Goal: Communication & Community: Participate in discussion

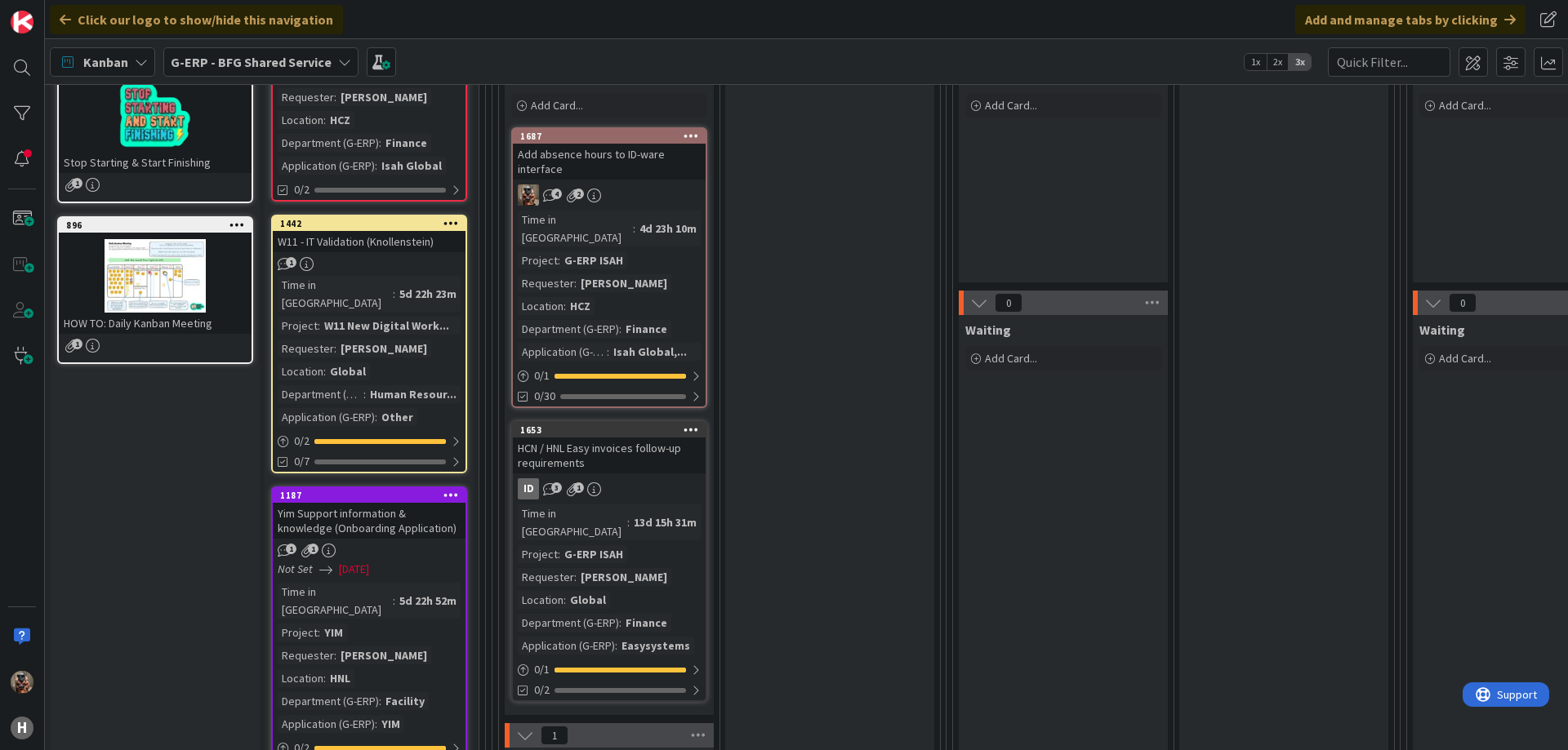
scroll to position [325, 0]
click at [672, 238] on div "Time in Column : 4d 23h 10m Project : G-ERP ISAH Requester : [PERSON_NAME] Loca…" at bounding box center [610, 285] width 183 height 150
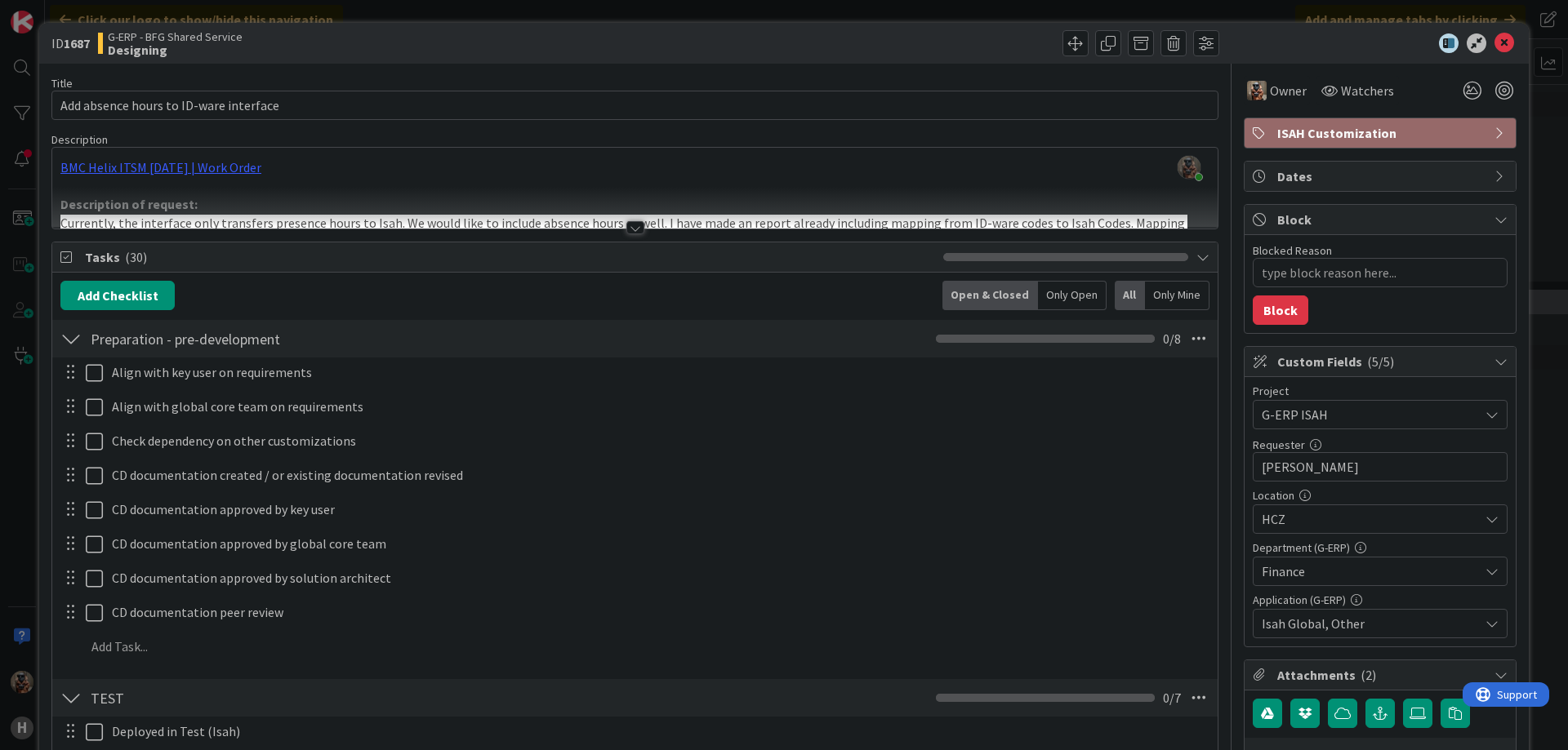
type textarea "x"
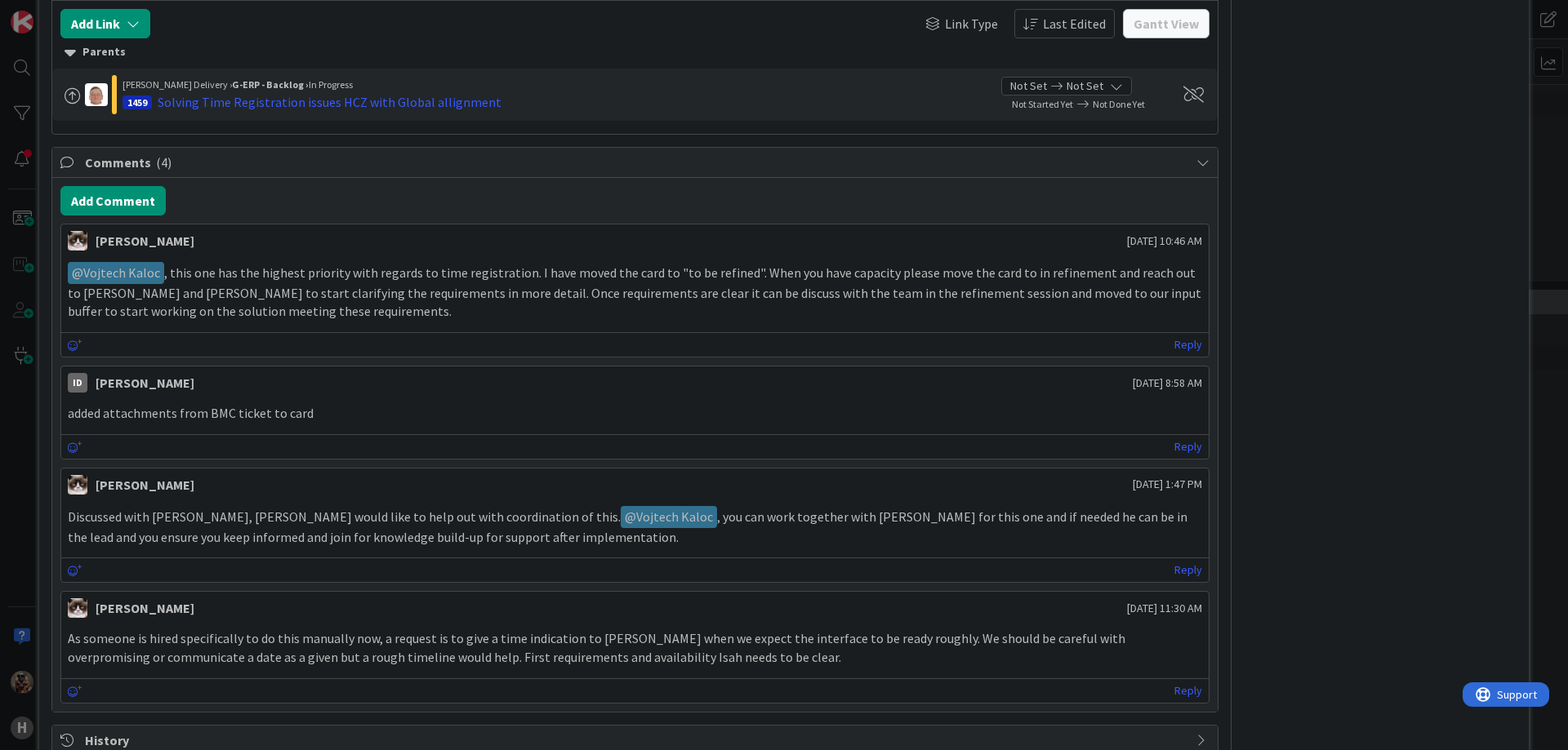
scroll to position [1729, 0]
click at [140, 199] on button "Add Comment" at bounding box center [114, 202] width 106 height 30
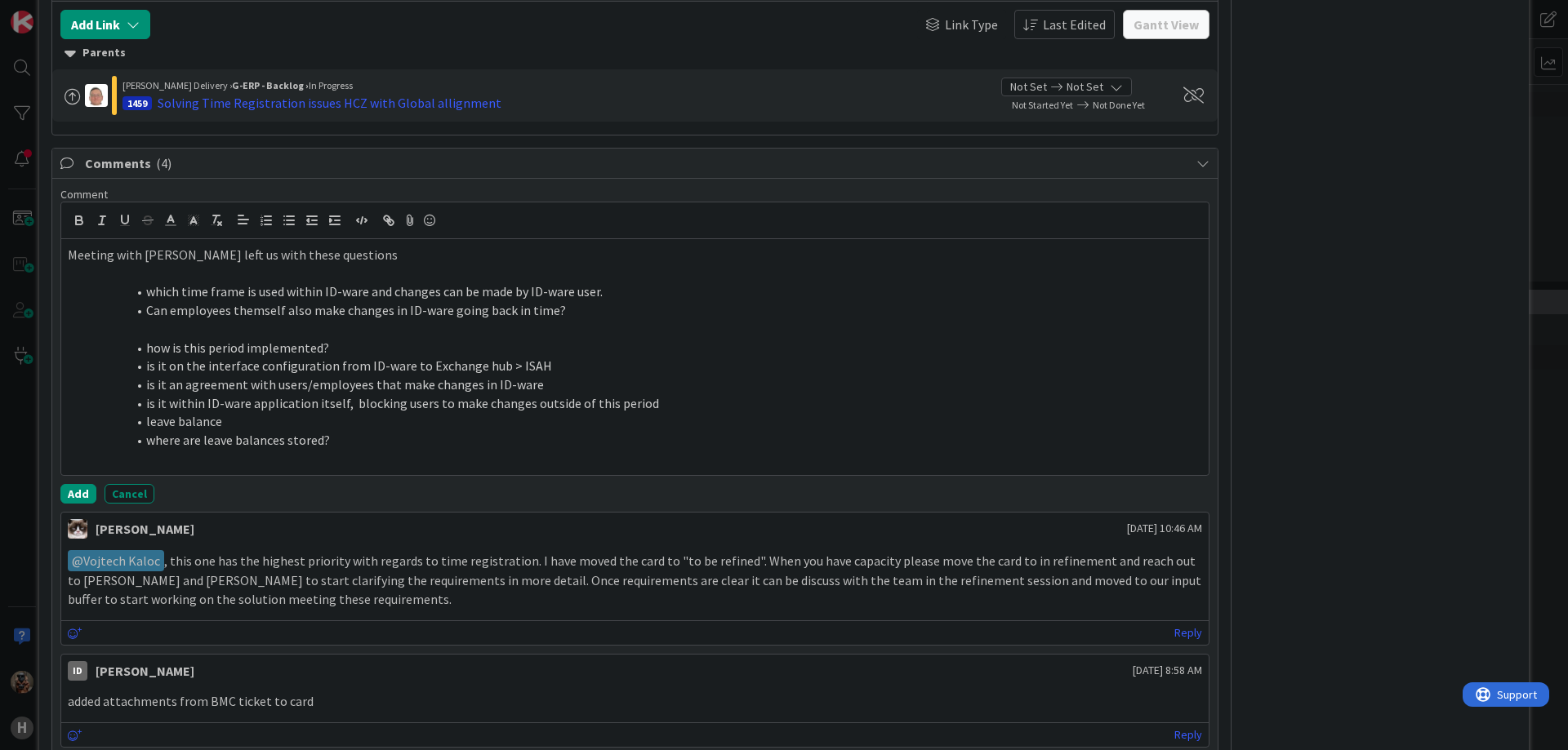
click at [257, 262] on p "Meeting with [PERSON_NAME] left us with these questions" at bounding box center [635, 255] width 1134 height 19
click at [246, 269] on p at bounding box center [635, 274] width 1134 height 19
click at [100, 310] on li "Can employees themself also make changes in ID-ware going back in time?" at bounding box center [645, 310] width 1115 height 19
click at [147, 337] on p at bounding box center [635, 329] width 1134 height 19
click at [146, 361] on span at bounding box center [146, 366] width 0 height 19
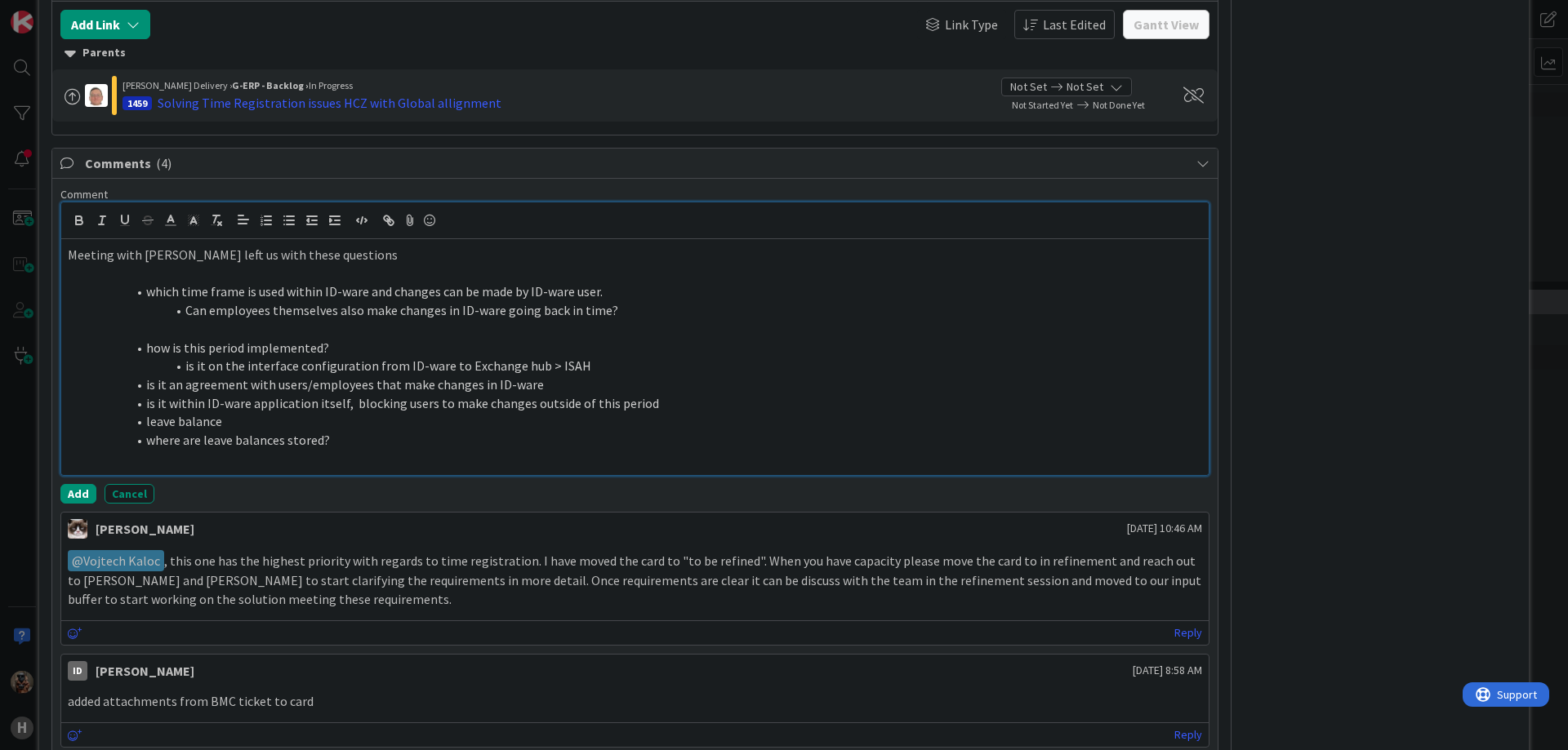
click at [145, 382] on li "is it an agreement with users/employees that make changes in ID-ware" at bounding box center [645, 384] width 1115 height 19
click at [142, 407] on li "is it within ID-ware application itself, blocking users to make changes outside…" at bounding box center [645, 403] width 1115 height 19
click at [143, 444] on li "where are leave balances stored?" at bounding box center [645, 440] width 1115 height 19
click at [251, 333] on p at bounding box center [635, 329] width 1134 height 19
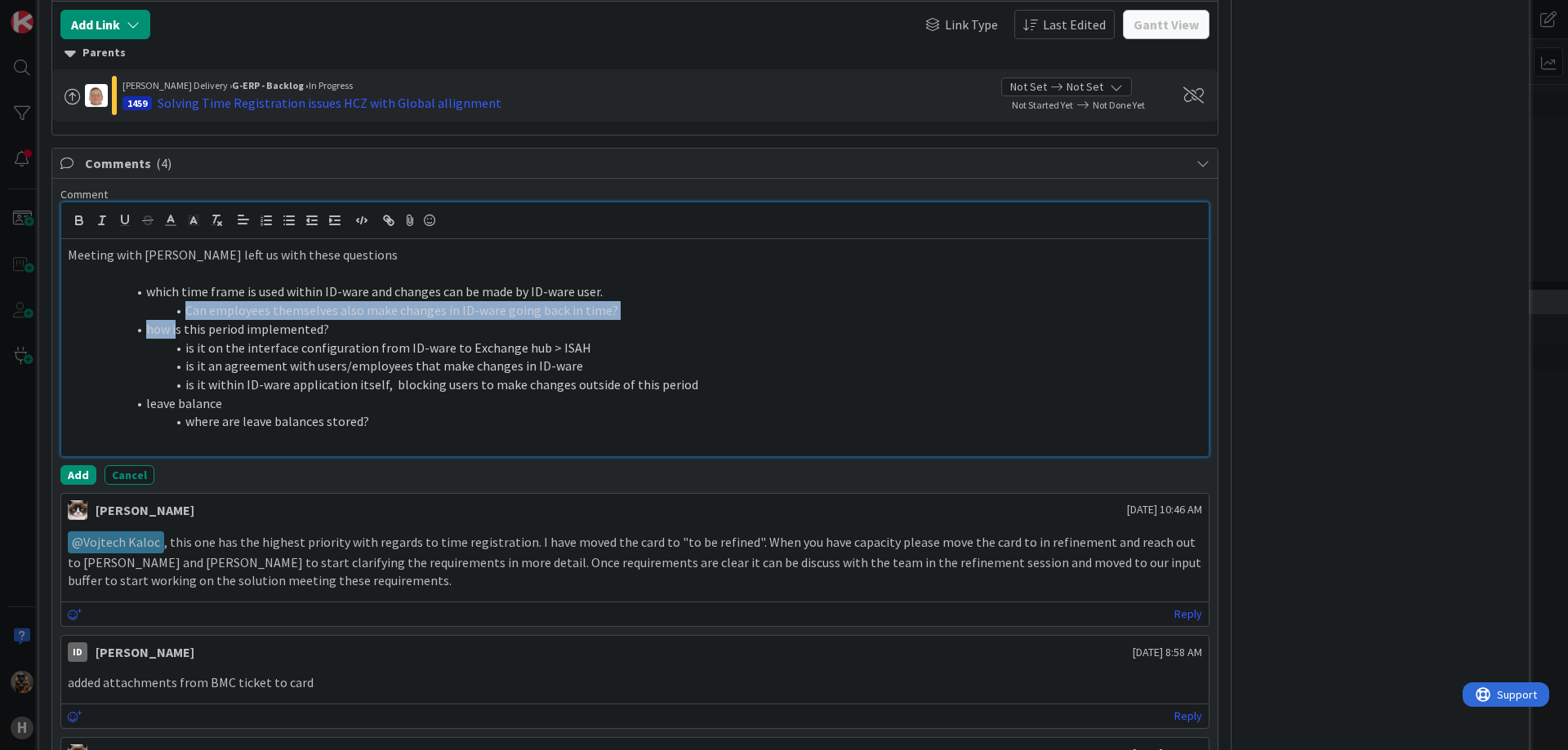
click at [156, 306] on ol "which time frame is used within ID-ware and changes can be made by ID-ware user…" at bounding box center [635, 357] width 1134 height 148
click at [146, 296] on span at bounding box center [146, 292] width 0 height 19
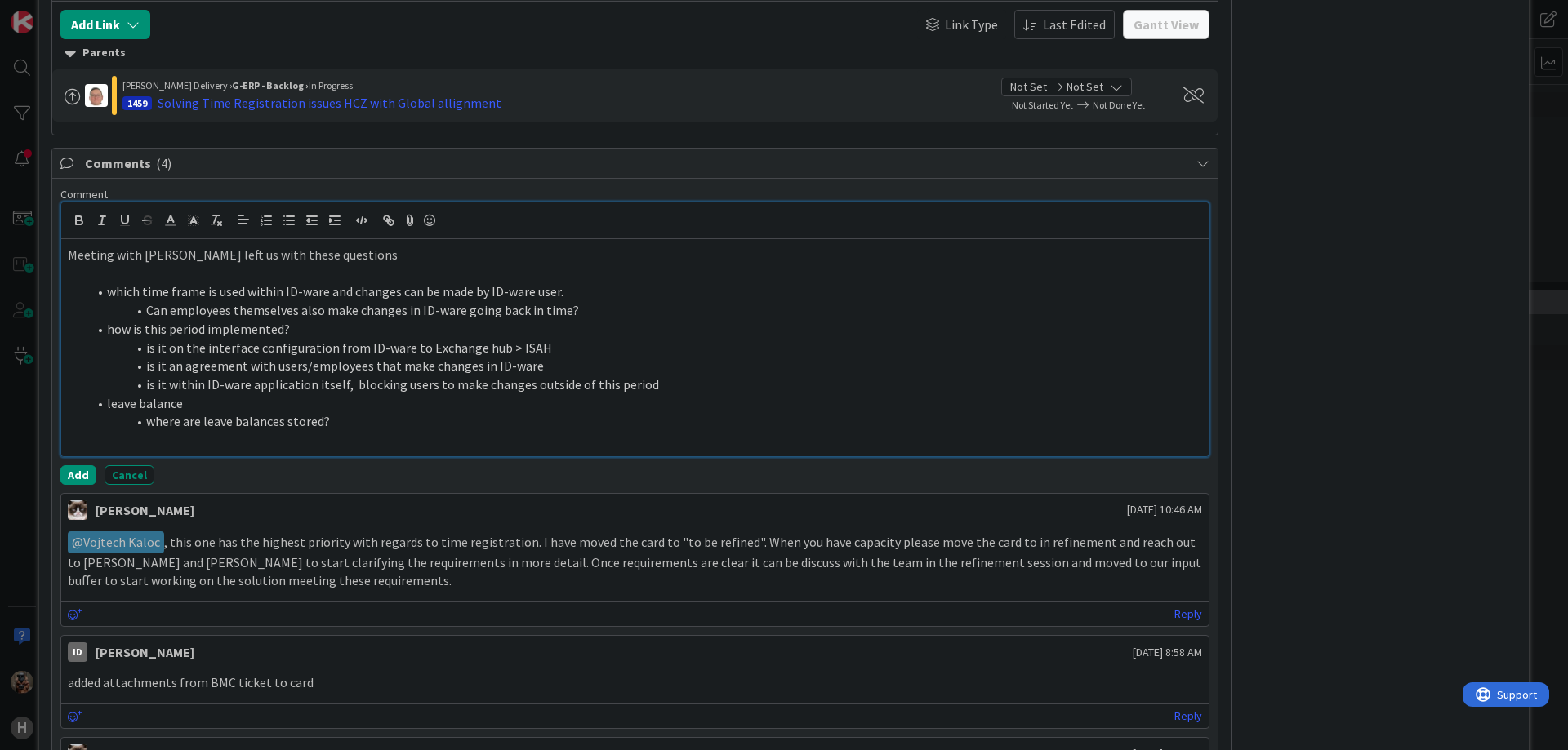
click at [424, 432] on p at bounding box center [635, 440] width 1134 height 19
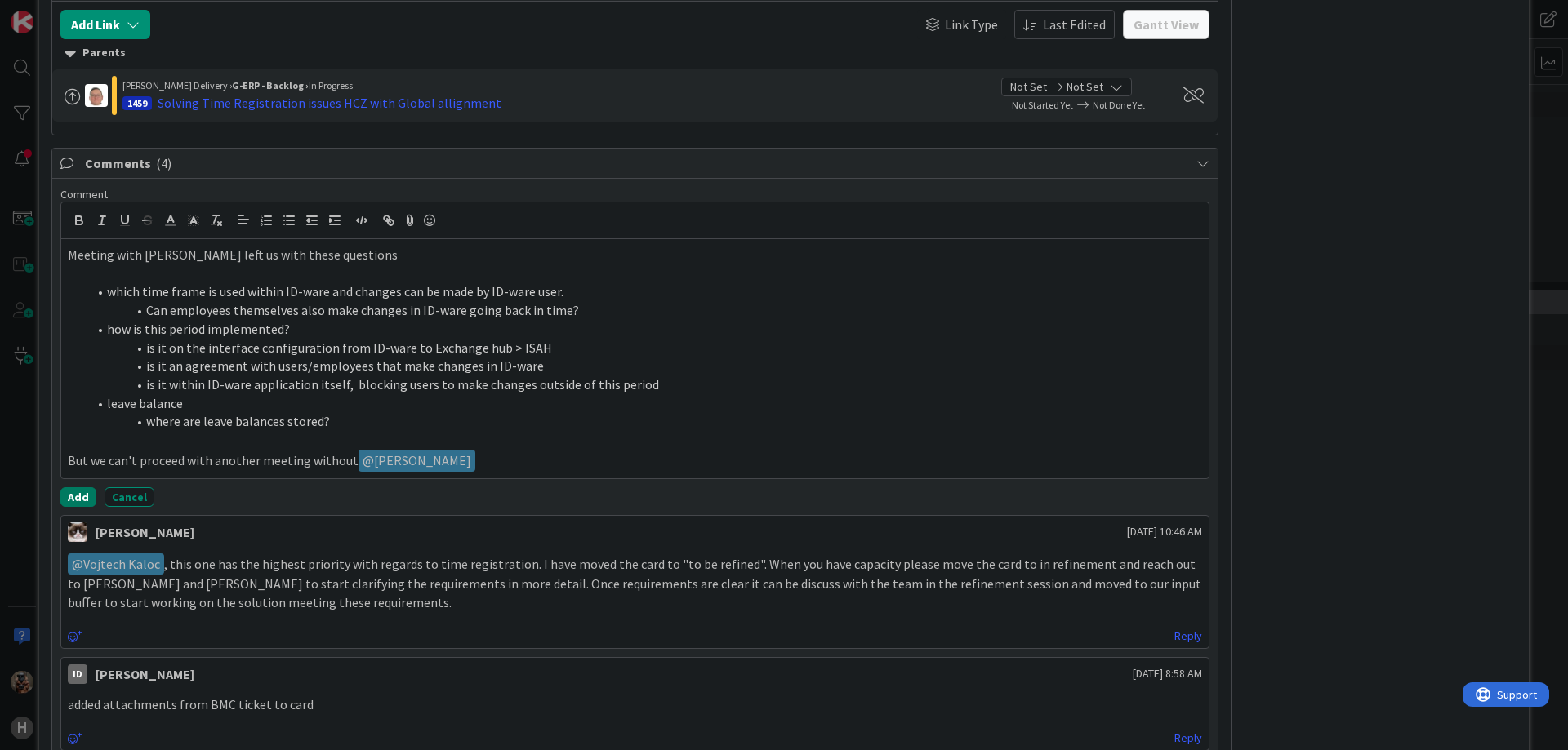
click at [81, 500] on button "Add" at bounding box center [79, 497] width 36 height 20
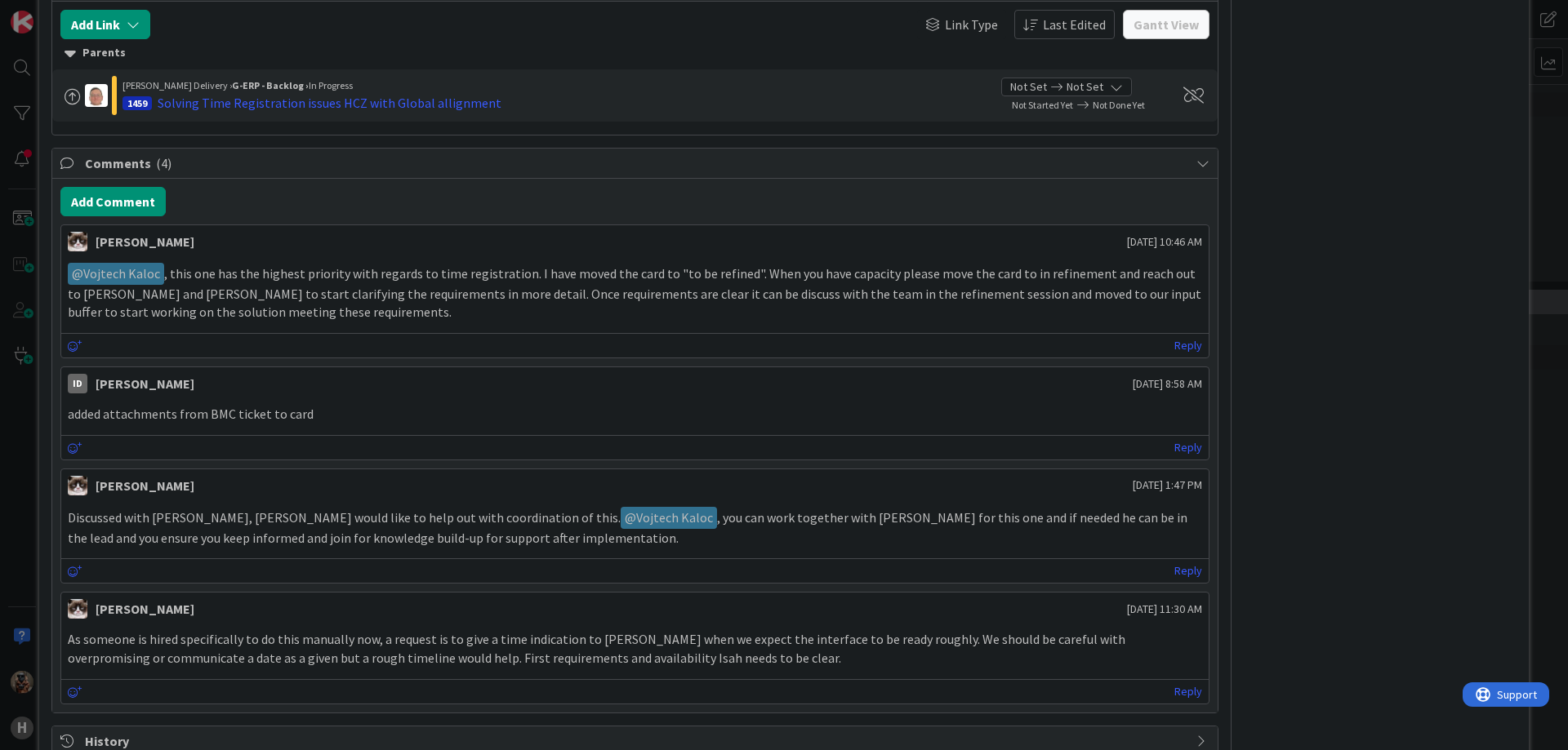
type textarea "x"
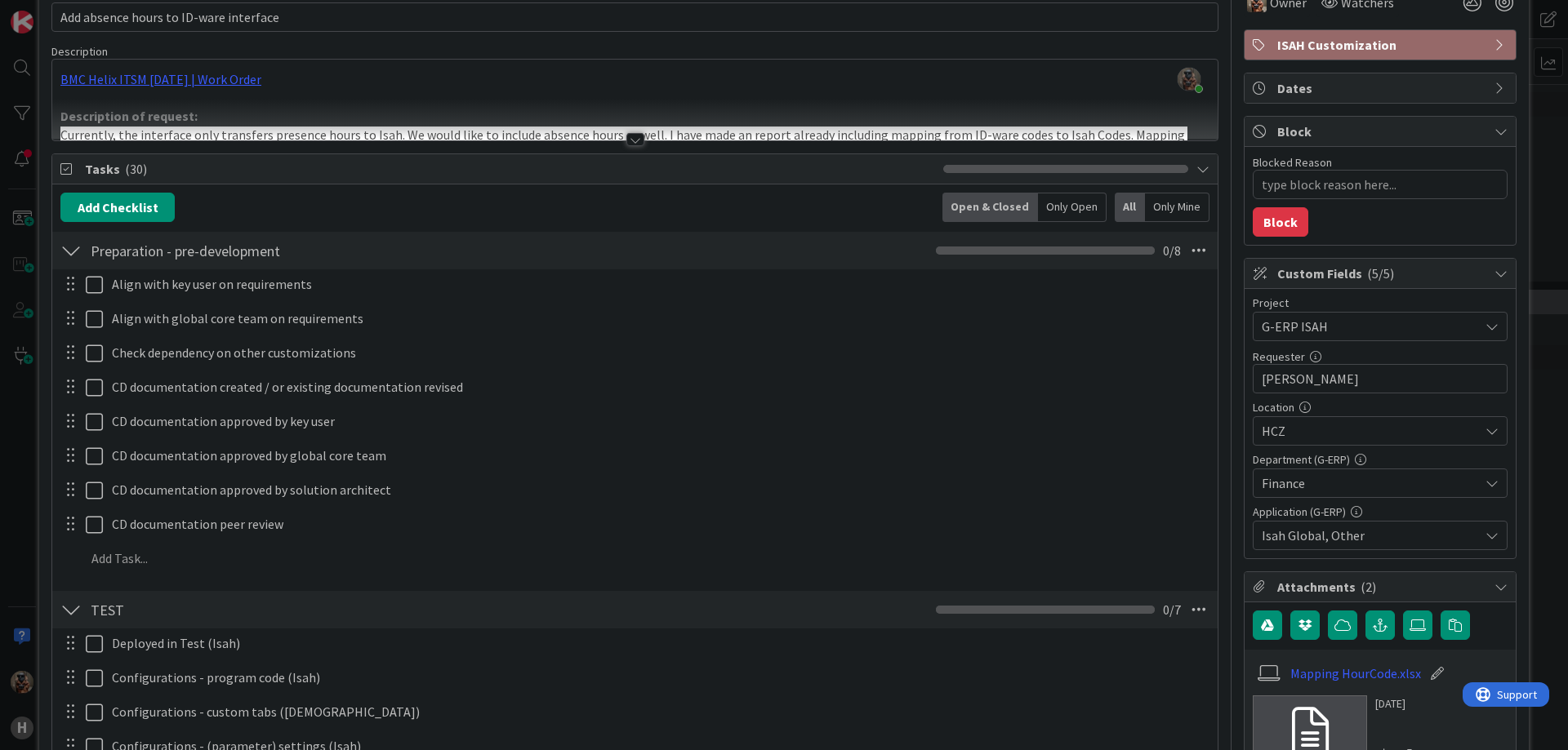
scroll to position [0, 0]
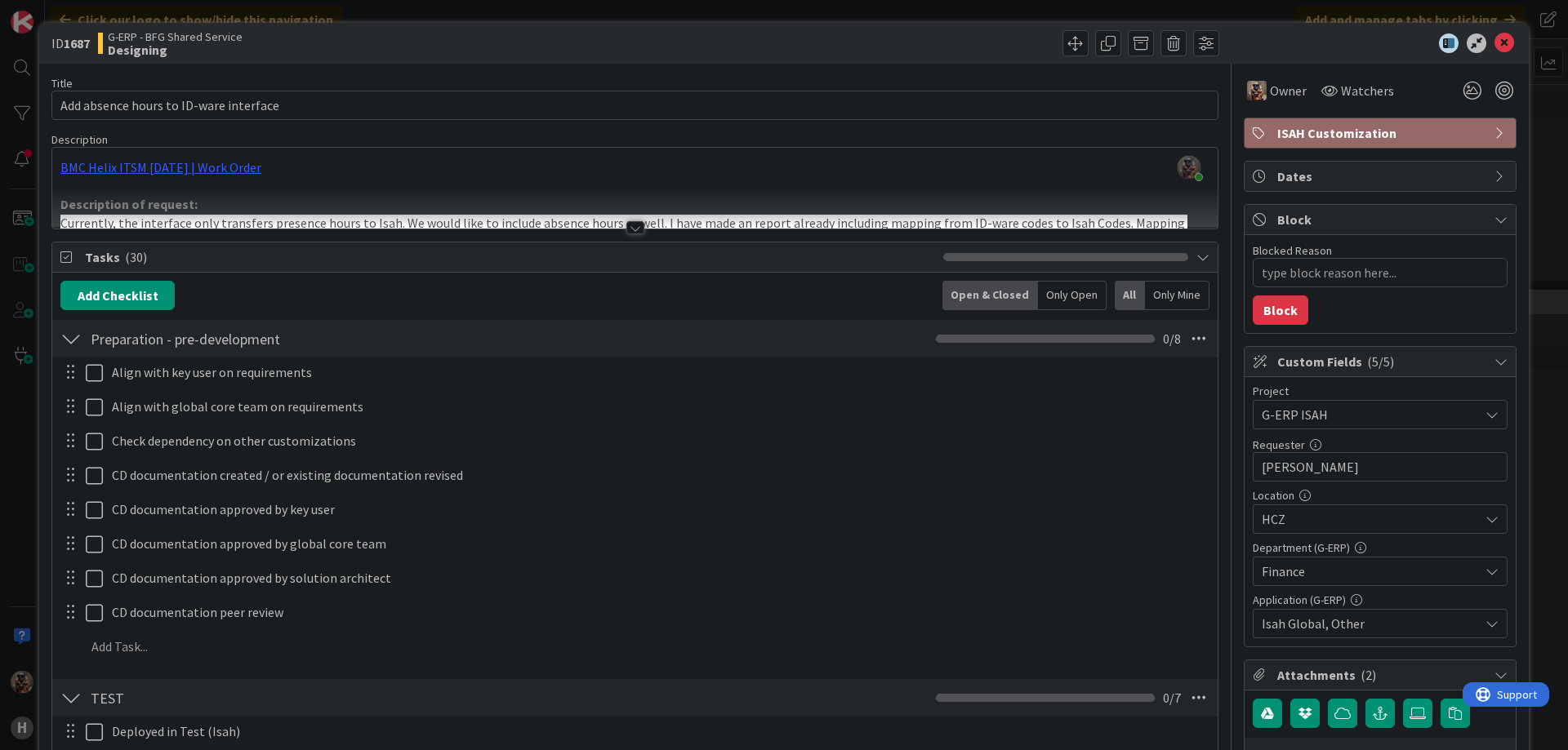
click at [598, 16] on div "ID 1687 G-ERP - BFG Shared Service Designing Title 38 / 128 Add absence hours t…" at bounding box center [784, 375] width 1568 height 750
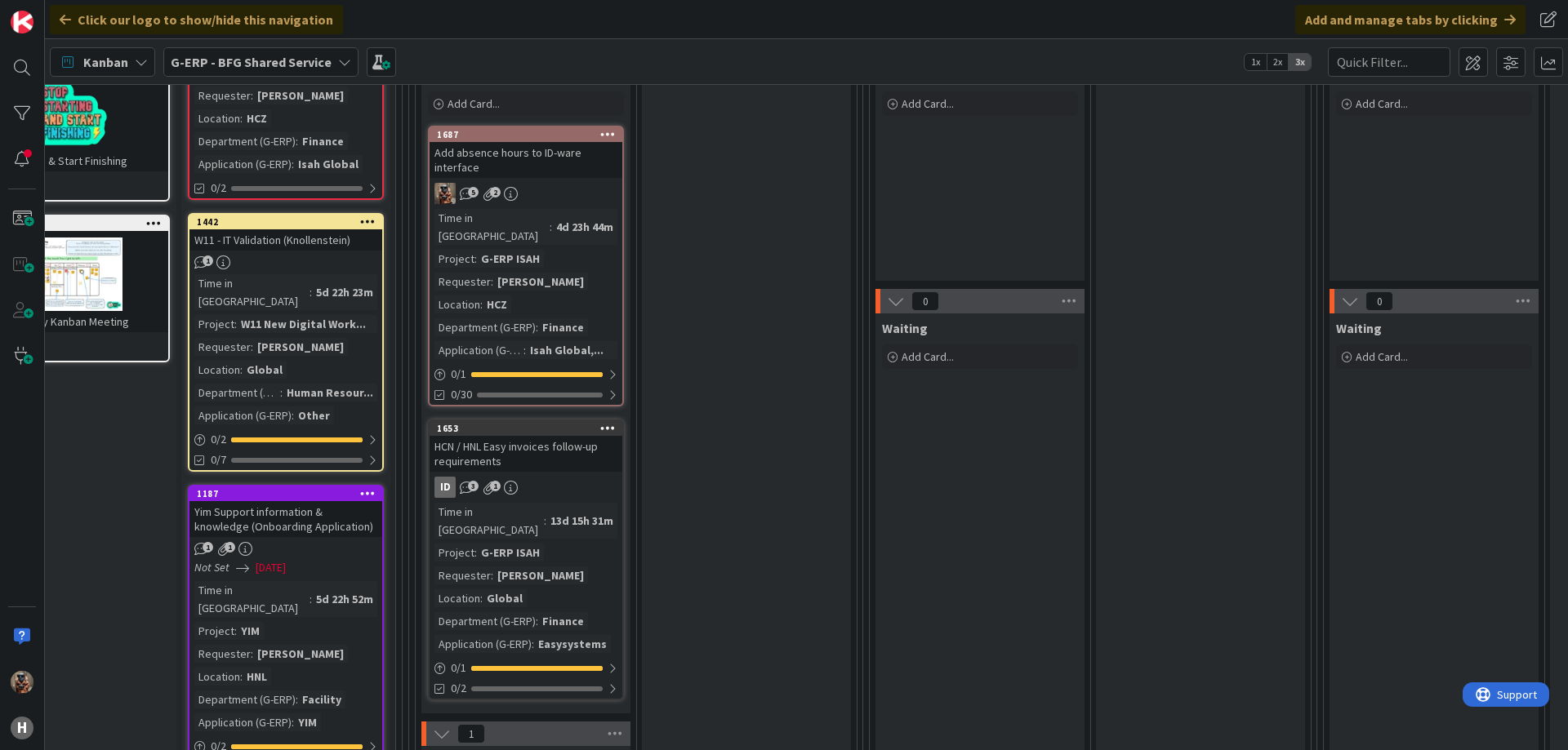
scroll to position [0, 84]
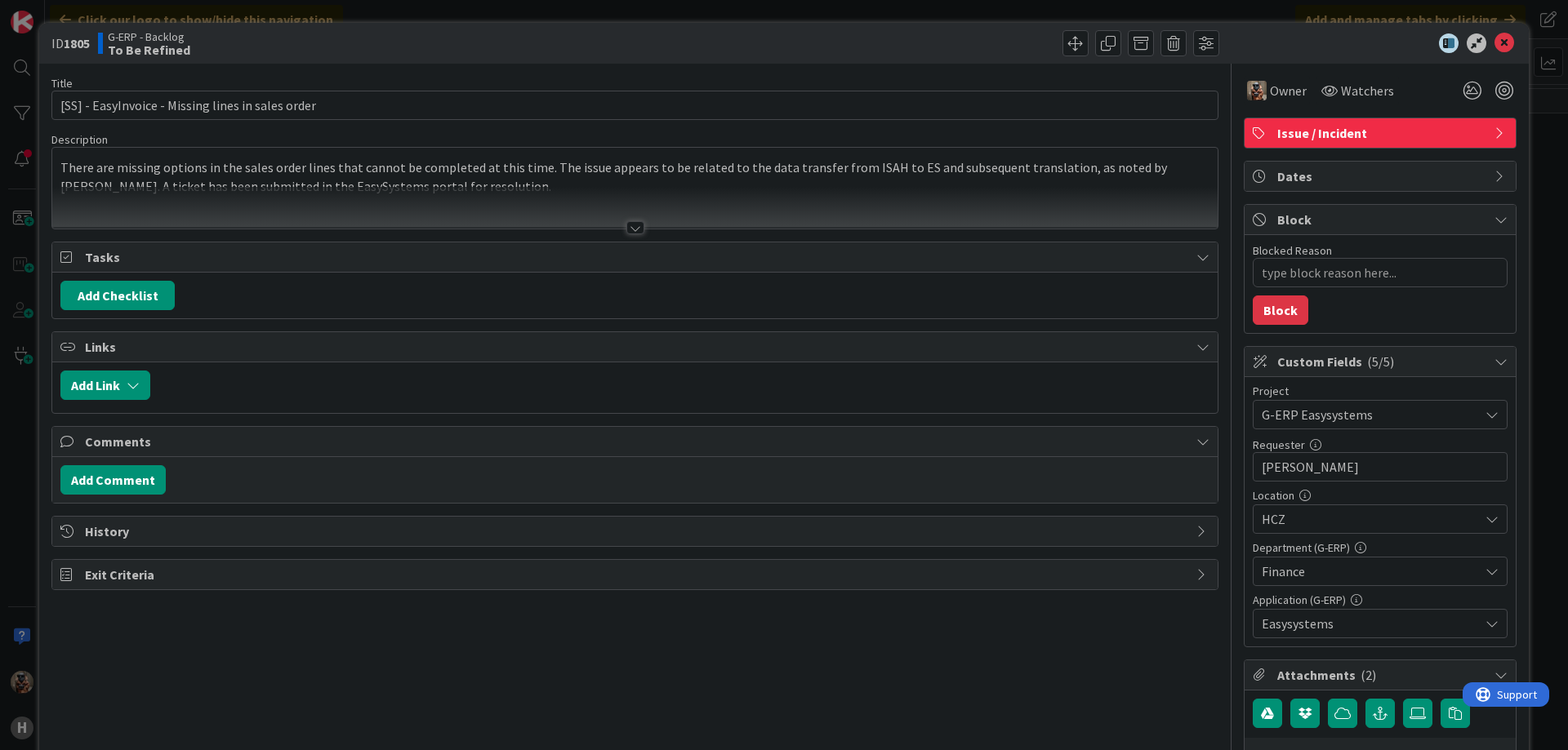
type textarea "x"
click at [652, 219] on div at bounding box center [635, 208] width 1166 height 42
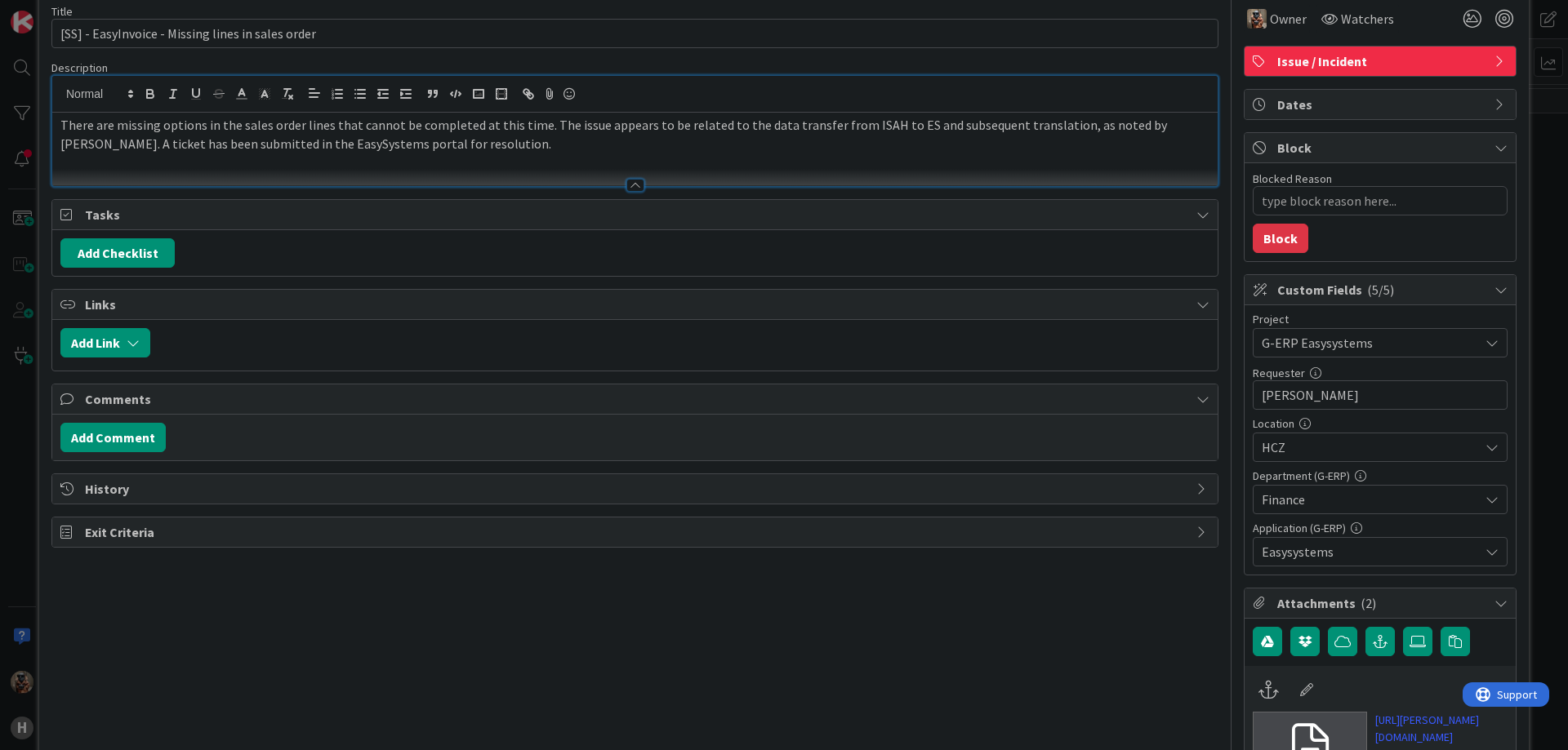
scroll to position [29, 0]
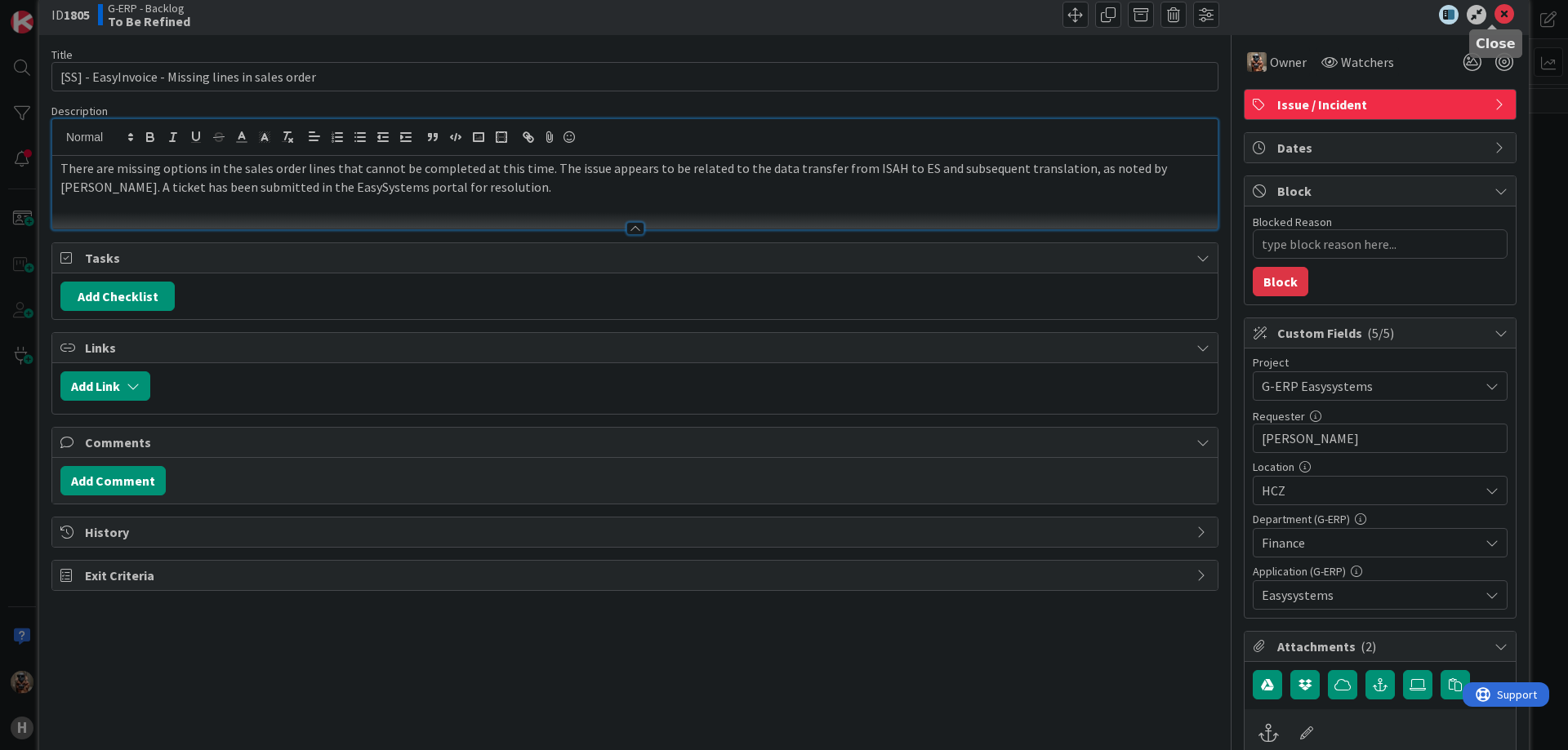
click at [1494, 18] on icon at bounding box center [1504, 15] width 20 height 20
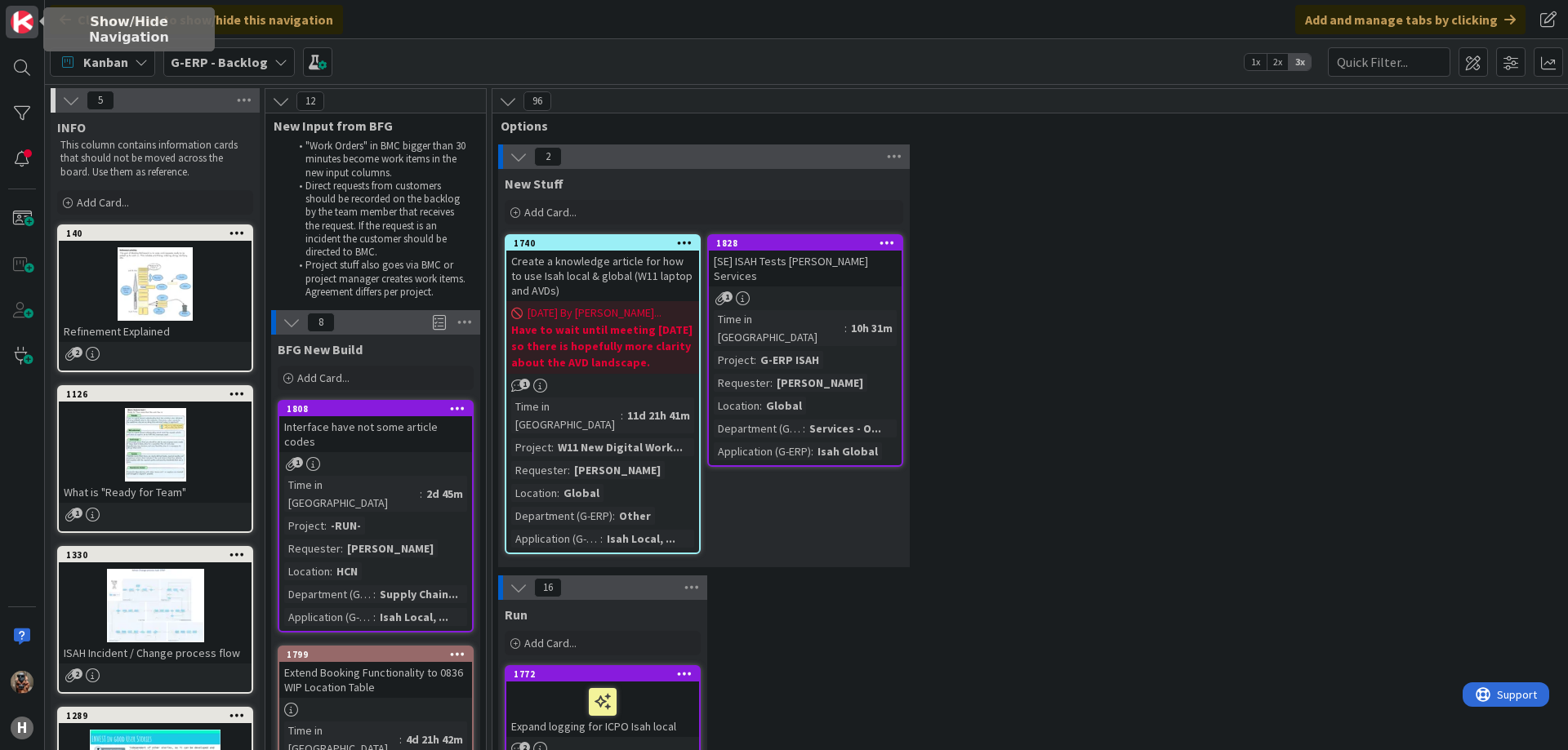
click at [31, 22] on img at bounding box center [22, 22] width 23 height 23
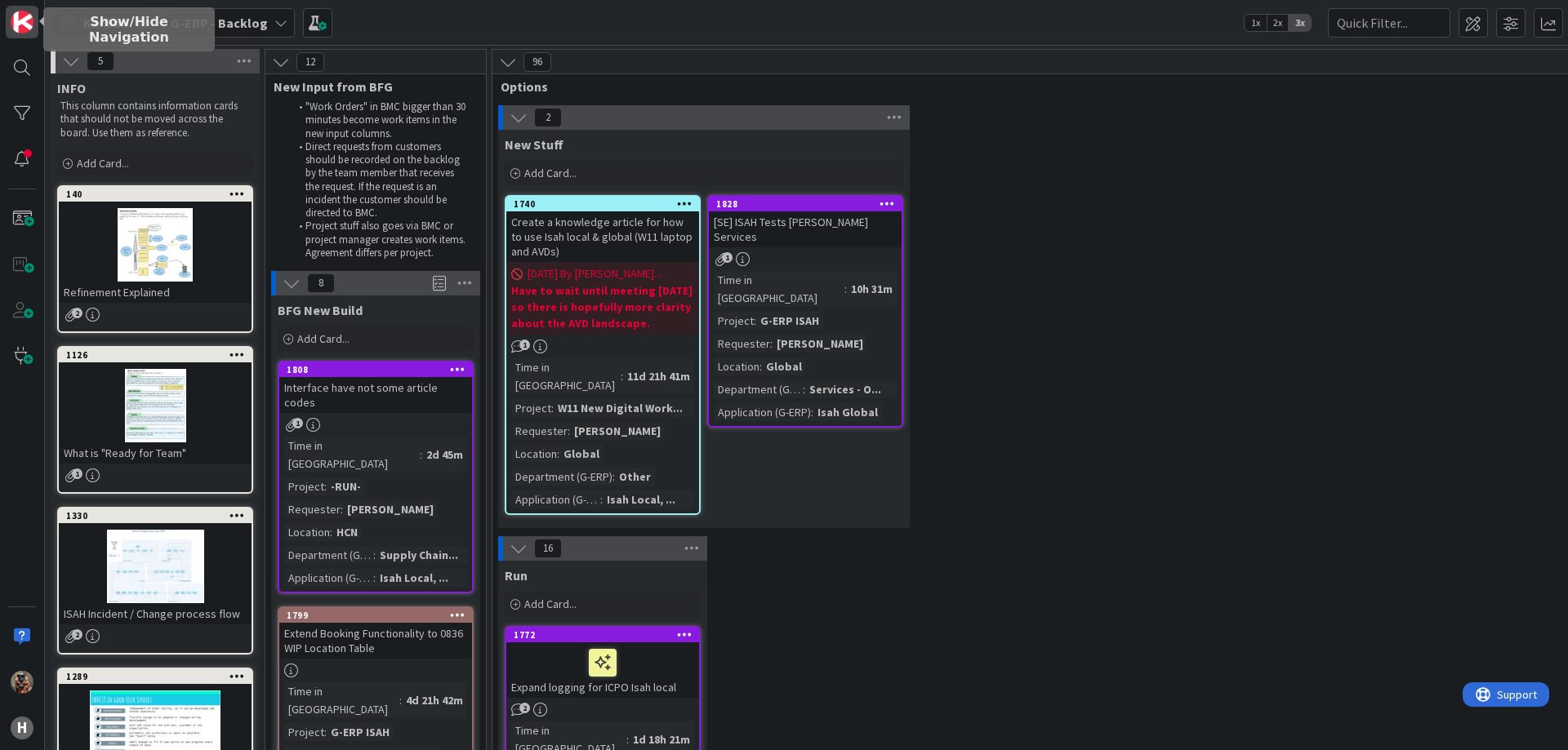
click at [31, 22] on img at bounding box center [22, 22] width 23 height 23
